Goal: Navigation & Orientation: Find specific page/section

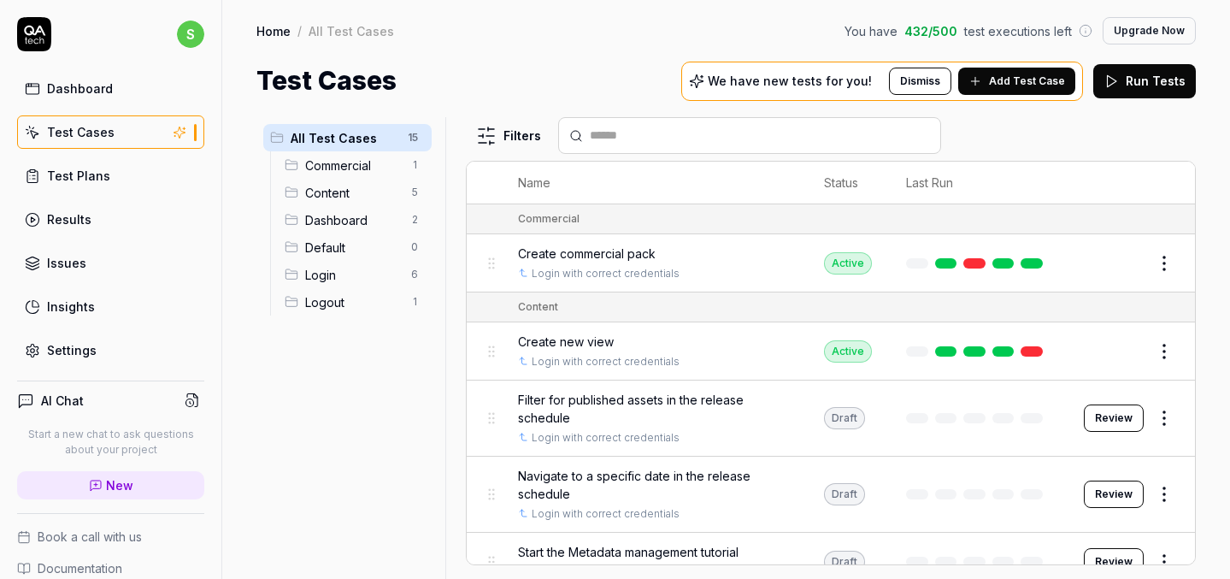
click at [101, 173] on div "Test Plans" at bounding box center [78, 176] width 63 height 18
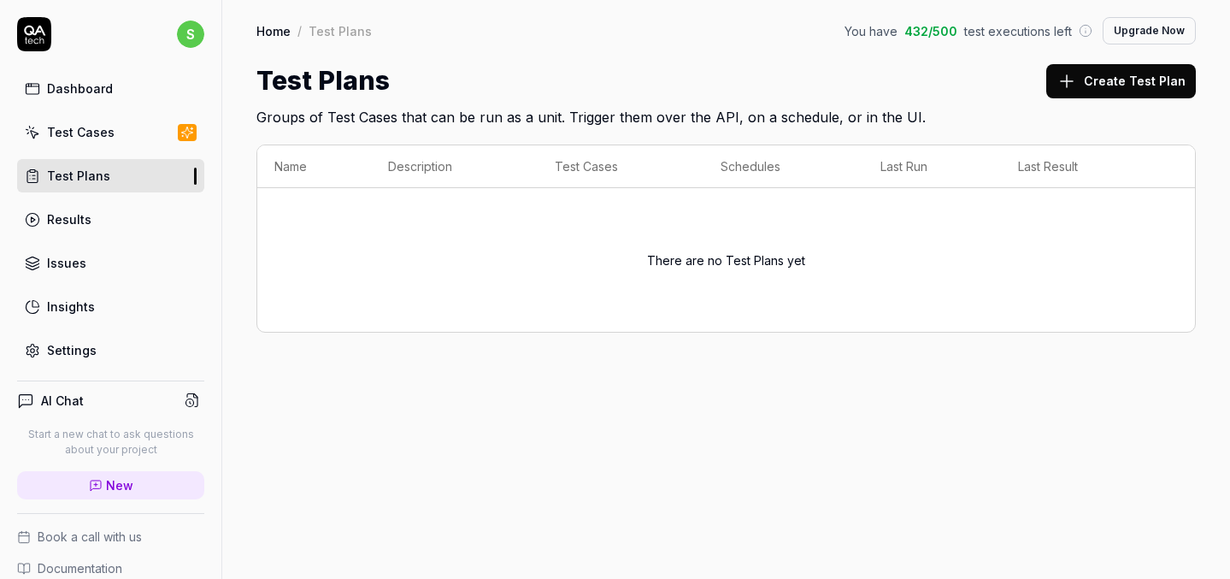
click at [93, 138] on div "Test Cases" at bounding box center [81, 132] width 68 height 18
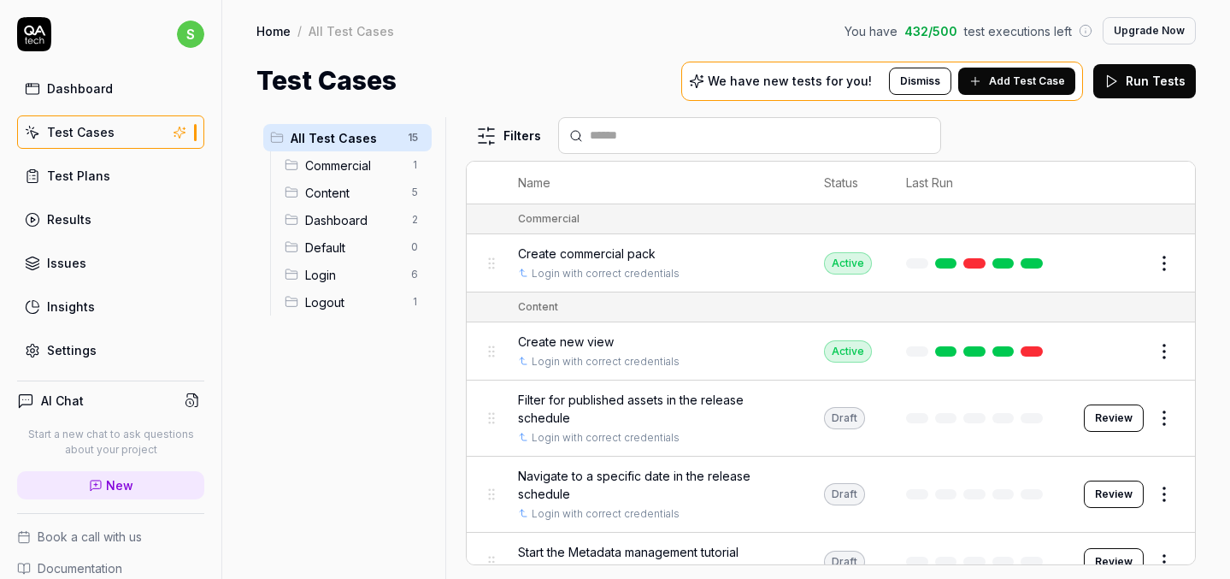
click at [348, 416] on div "All Test Cases 15 Commercial 1 Content 5 Dashboard 2 Default 0 Login 6 Logout 1" at bounding box center [347, 337] width 182 height 441
click at [348, 417] on div "All Test Cases 15 Commercial 1 Content 5 Dashboard 2 Default 0 Login 6 Logout 1" at bounding box center [347, 337] width 182 height 441
click at [565, 44] on div "Home / All Test Cases You have 432 / 500 test executions left Upgrade Now Home …" at bounding box center [726, 50] width 1008 height 100
click at [516, 66] on div "Test Cases We have new tests for you! Dismiss Add Test Case Run Tests" at bounding box center [725, 81] width 939 height 38
